Goal: Find specific page/section: Find specific page/section

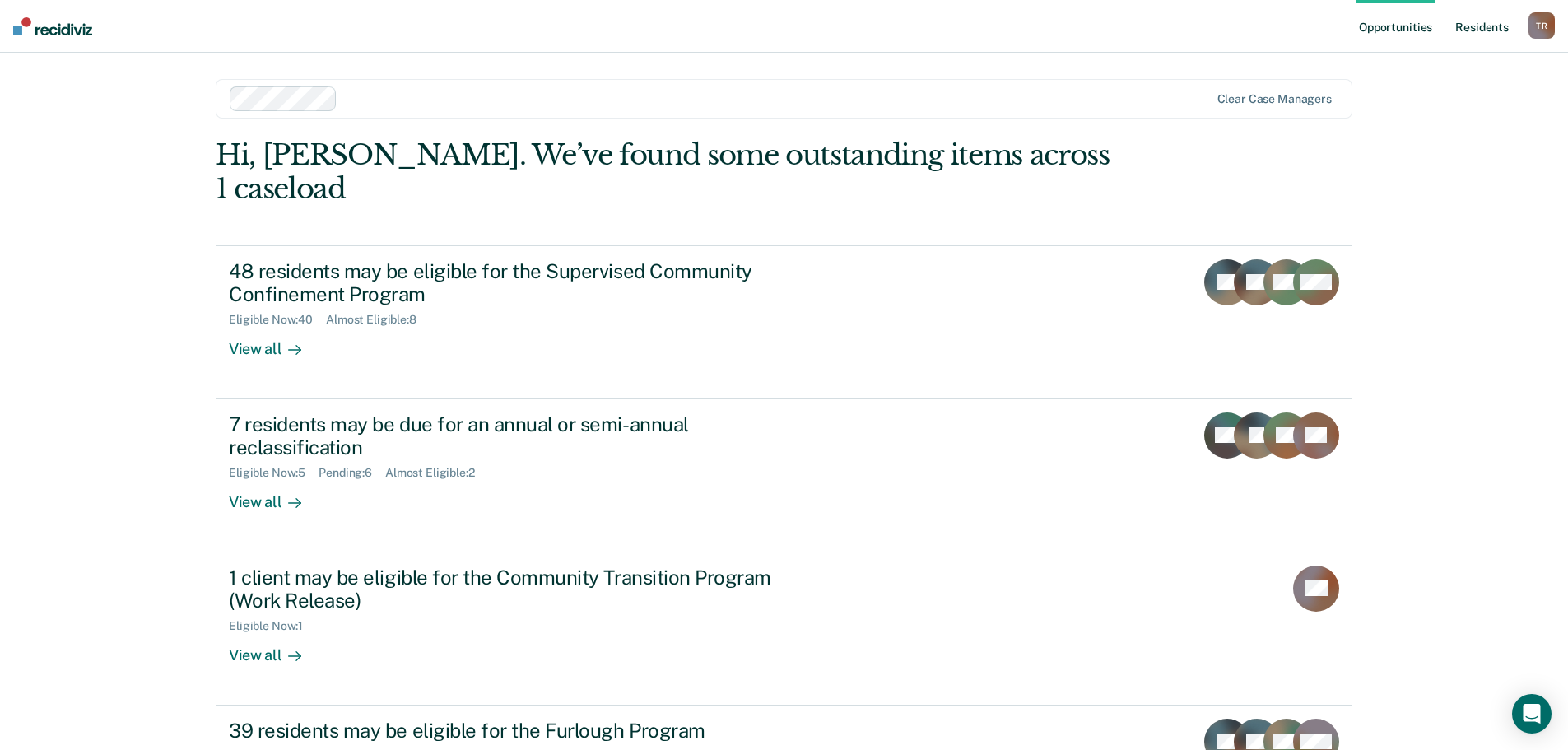
click at [1491, 35] on link "Resident s" at bounding box center [1483, 26] width 60 height 52
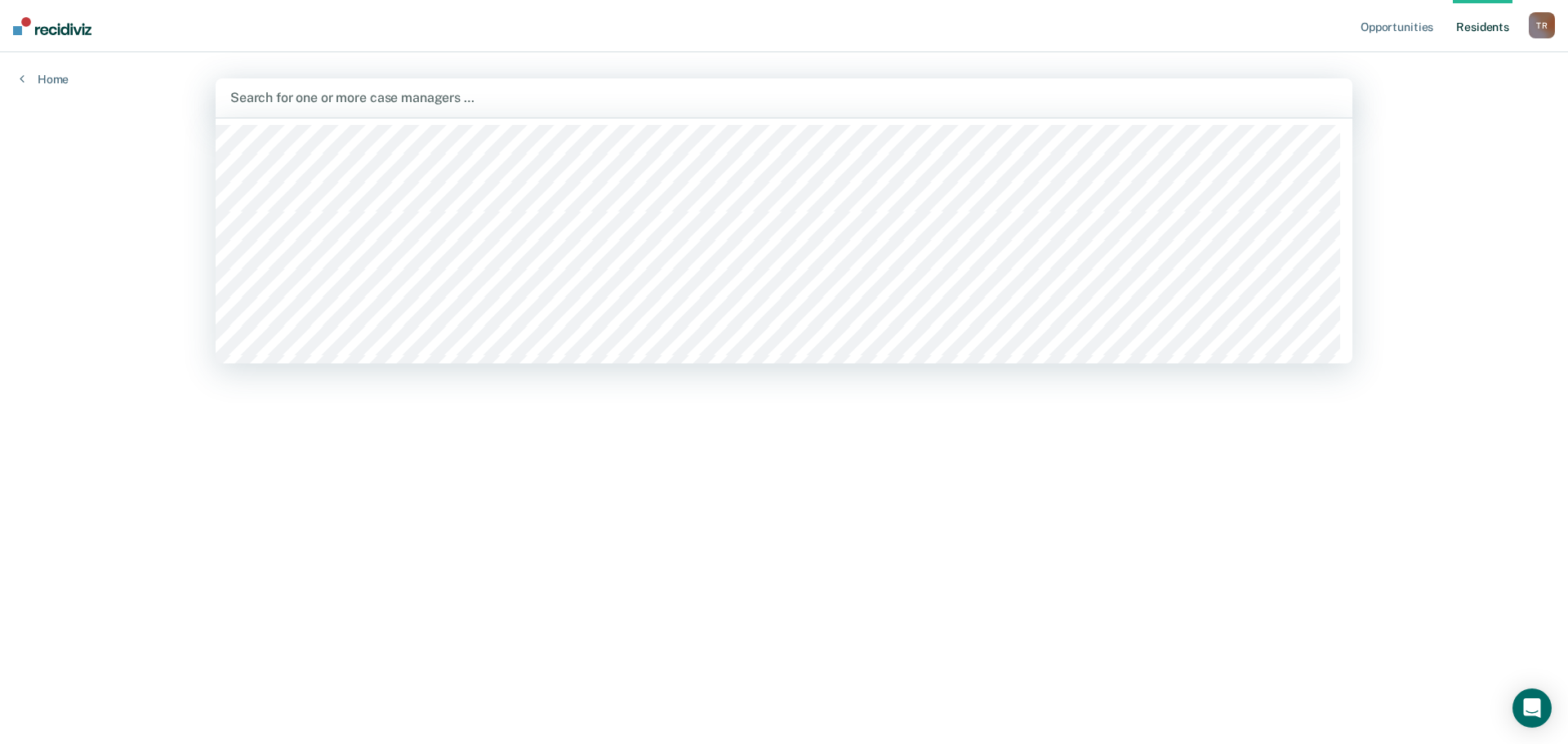
click at [316, 99] on div at bounding box center [784, 97] width 1107 height 19
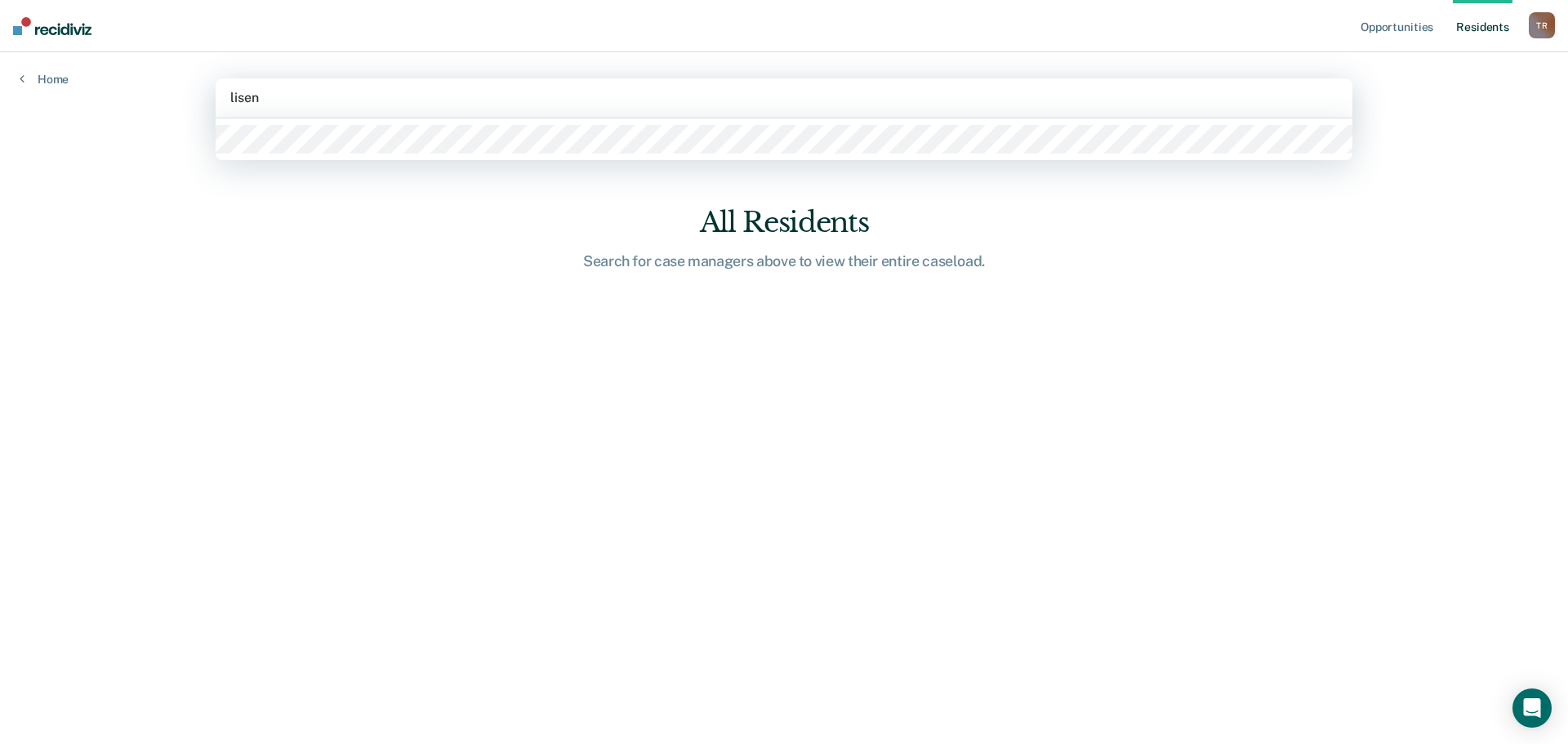
type input "lisenb"
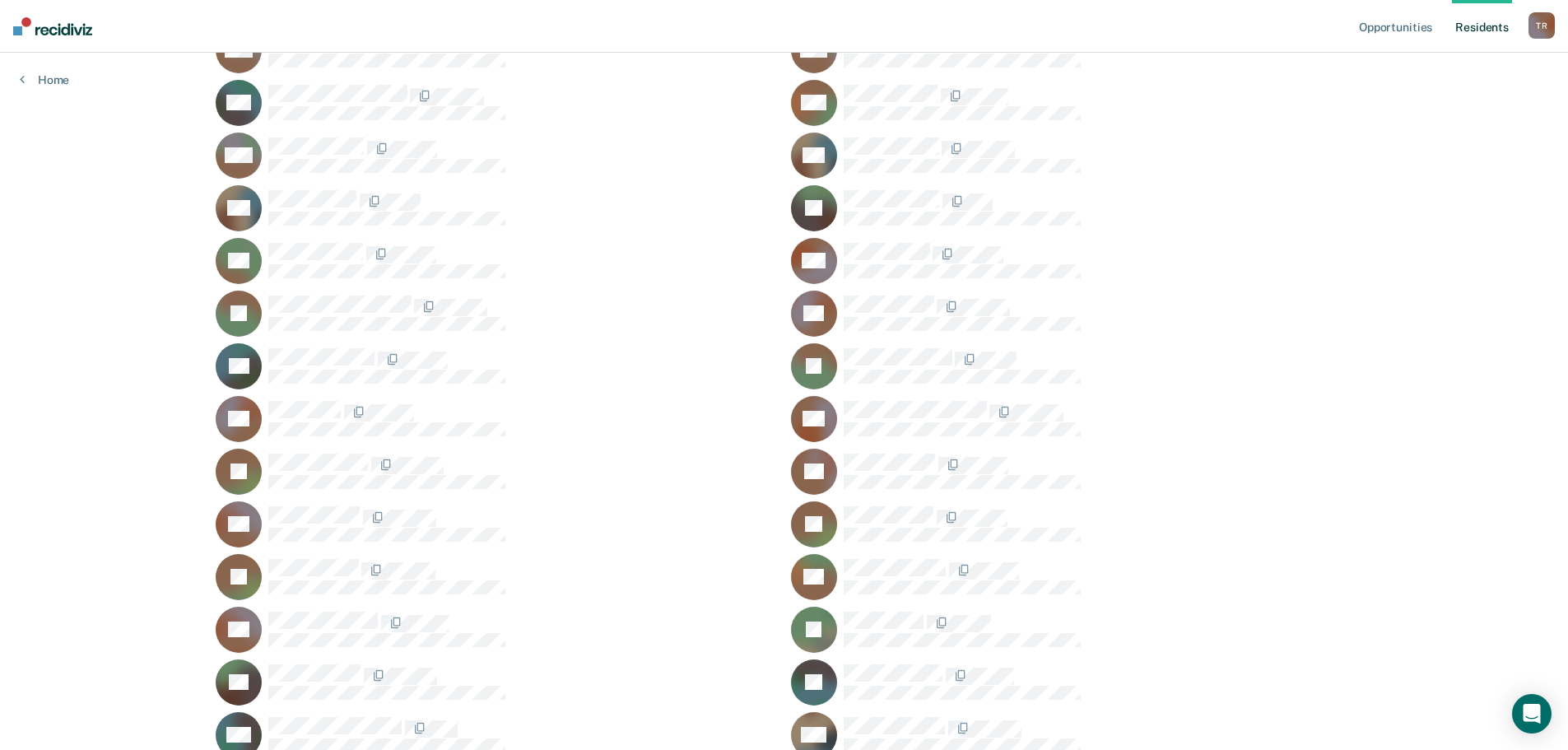
scroll to position [1505, 0]
